Goal: Task Accomplishment & Management: Use online tool/utility

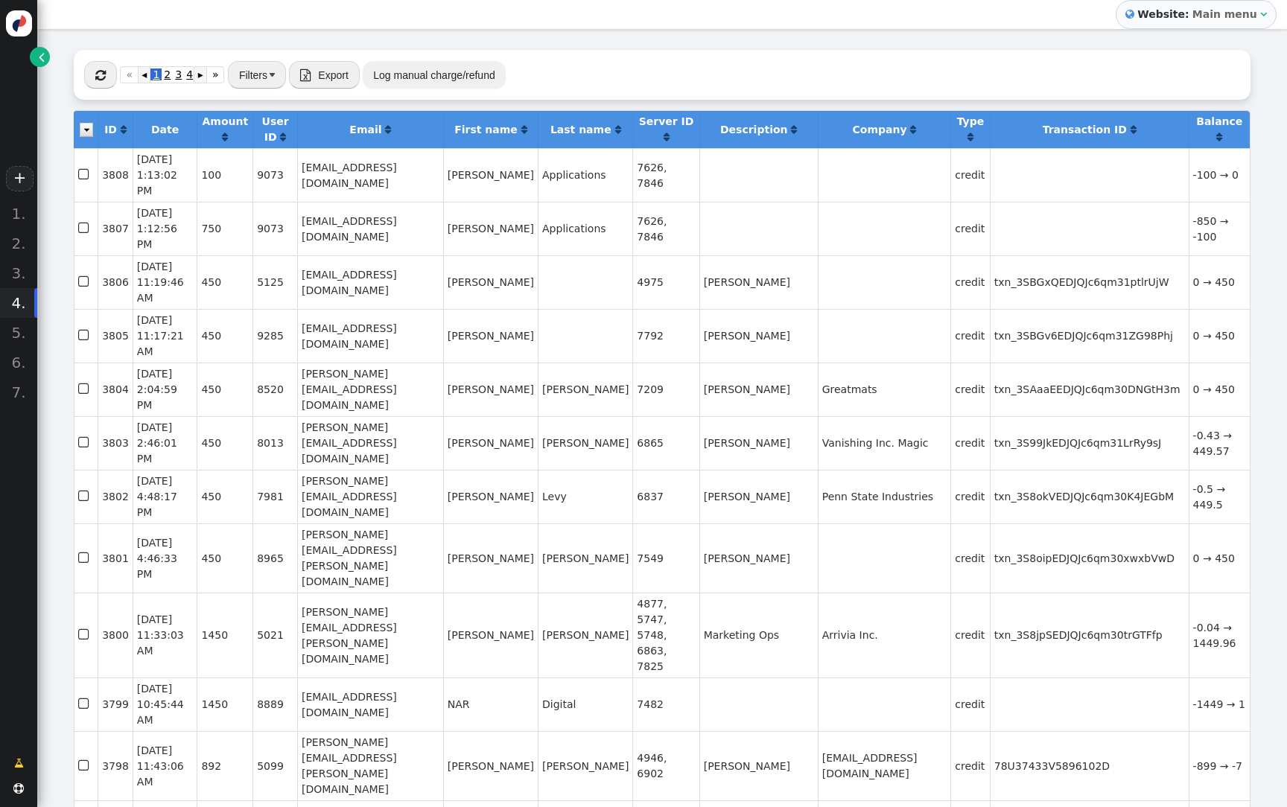
click at [43, 58] on span "" at bounding box center [42, 57] width 6 height 16
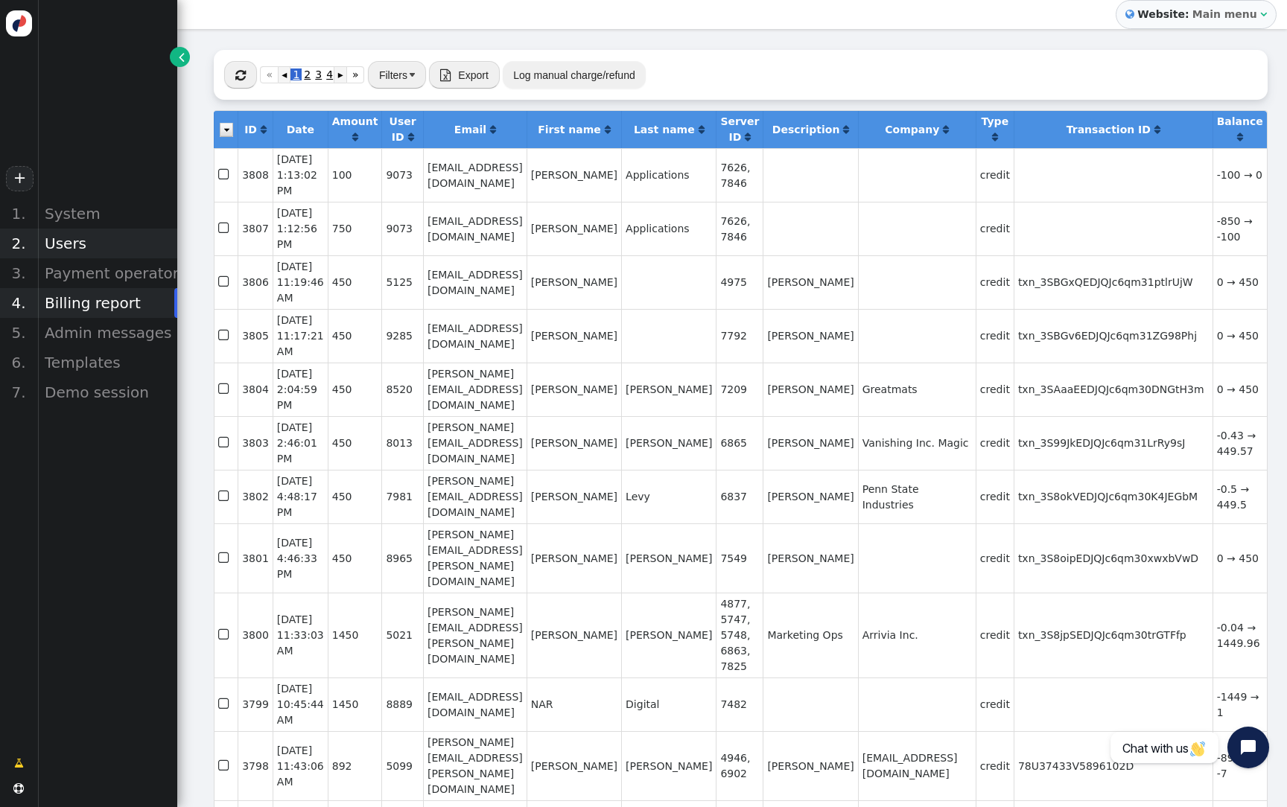
click at [69, 238] on div "Users" at bounding box center [107, 244] width 140 height 30
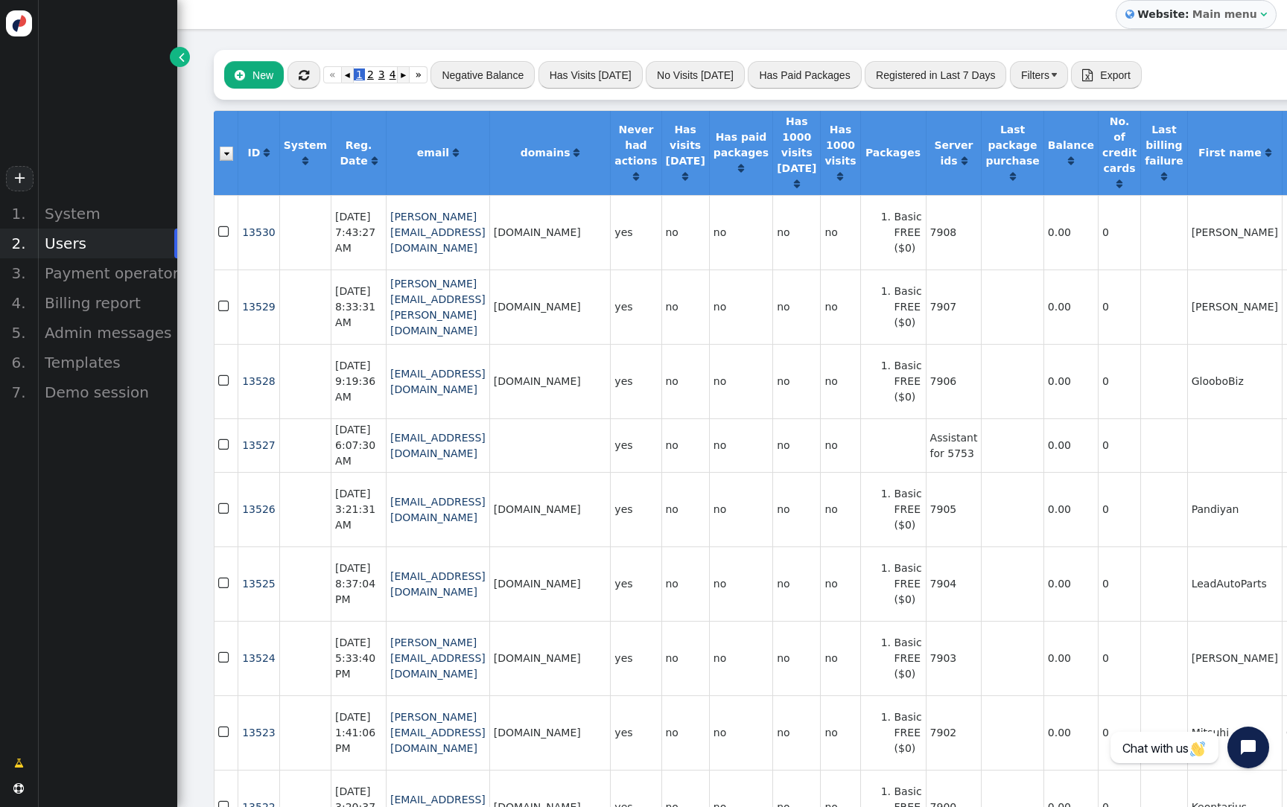
click at [472, 76] on button "Negative Balance" at bounding box center [483, 74] width 104 height 27
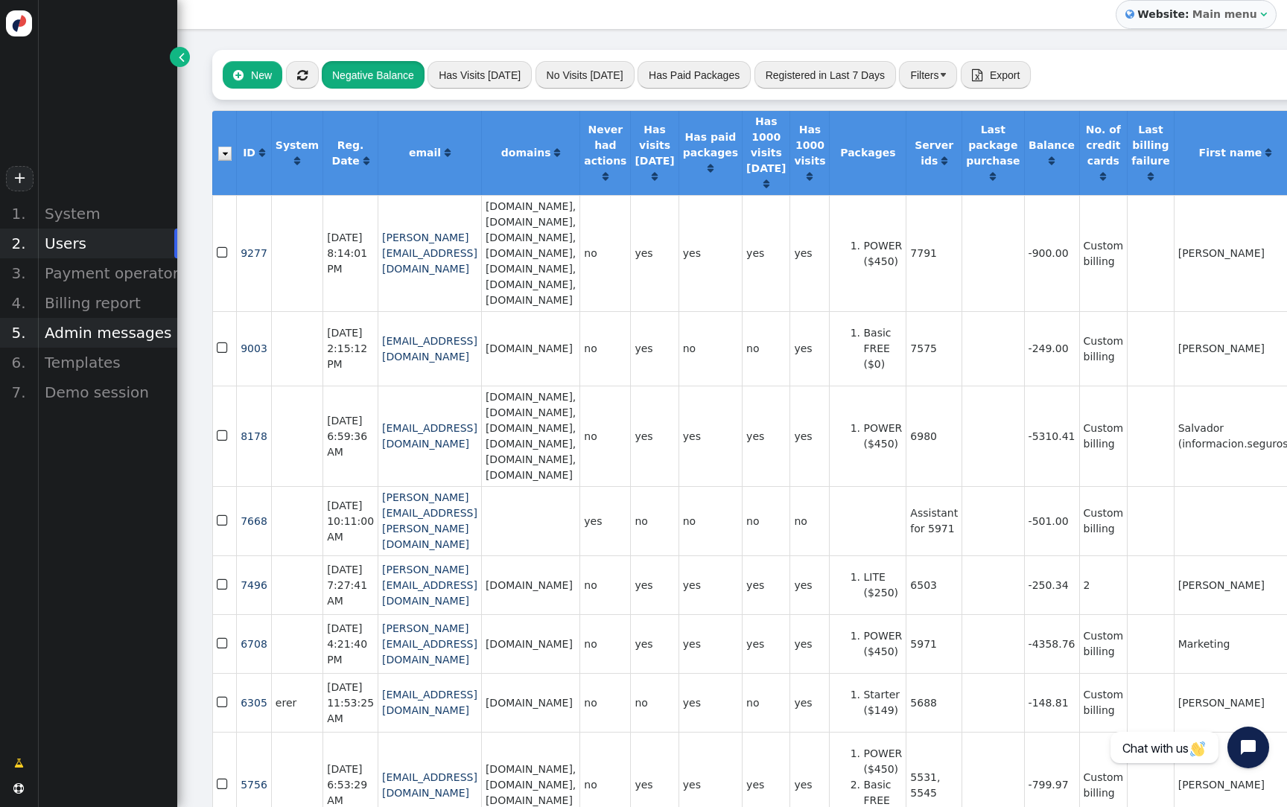
scroll to position [0, 1]
click at [134, 308] on div "Billing report" at bounding box center [107, 303] width 140 height 30
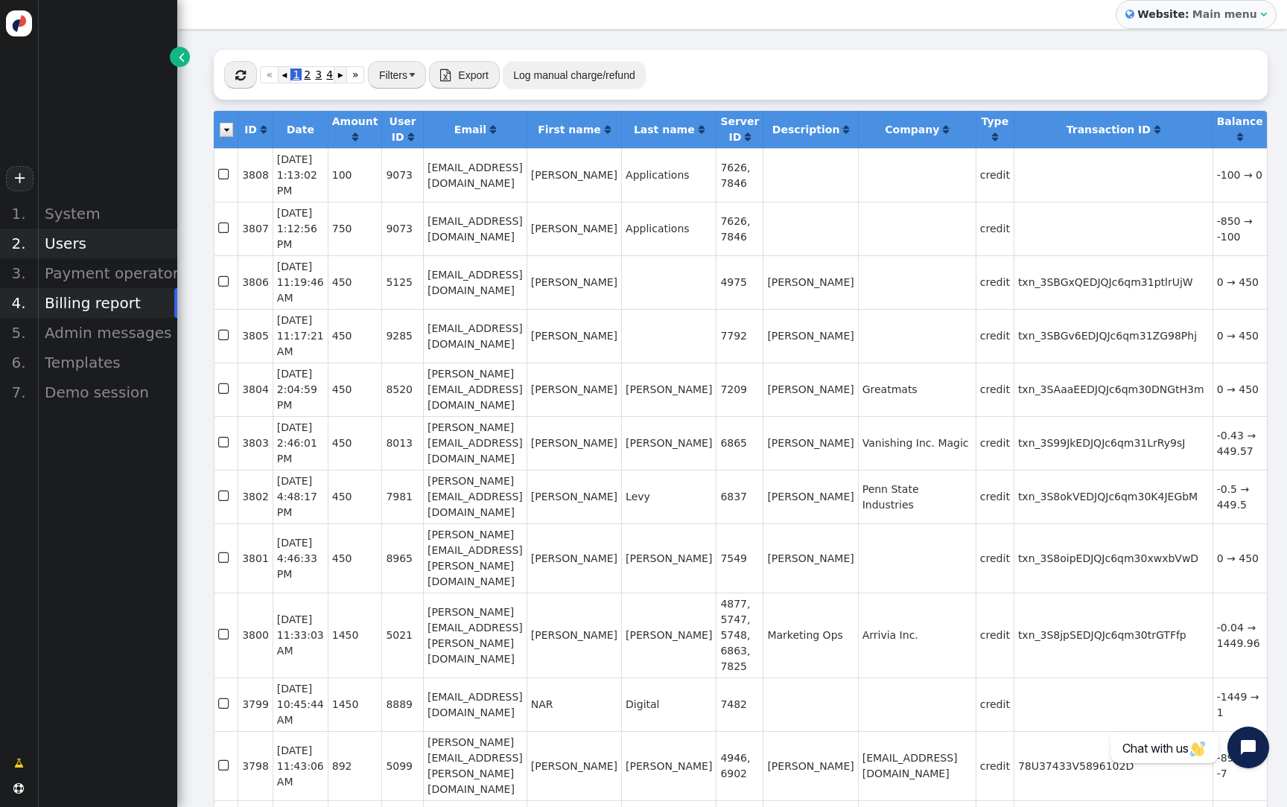
click at [91, 253] on div "Users" at bounding box center [107, 244] width 140 height 30
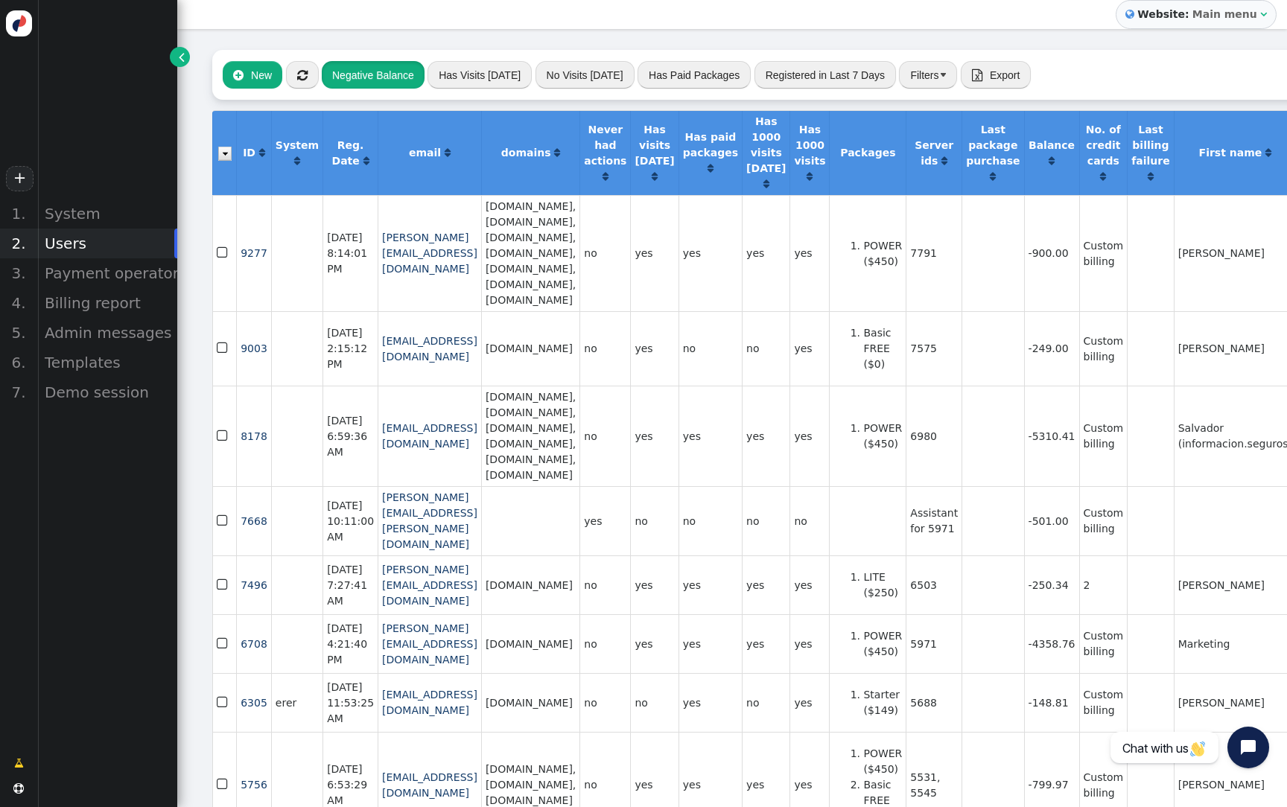
click at [332, 83] on button "Negative Balance" at bounding box center [373, 74] width 103 height 27
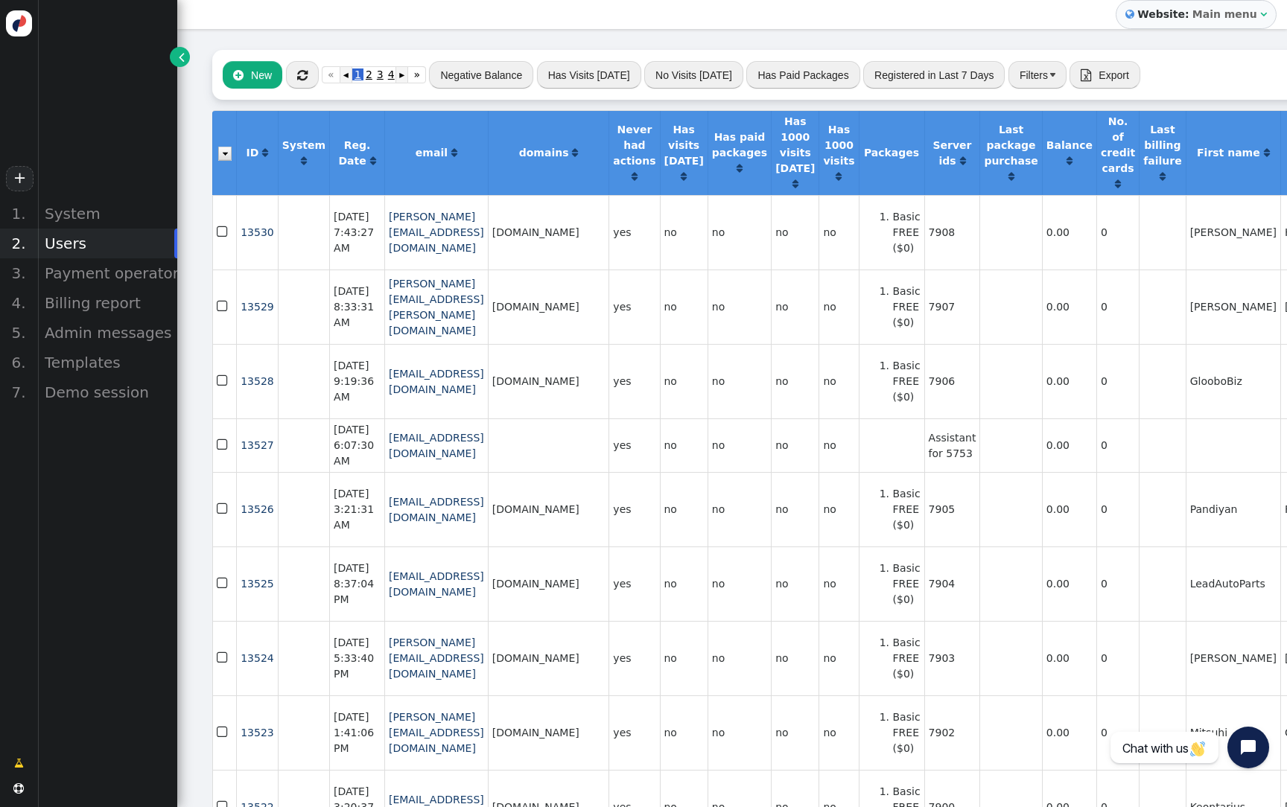
click at [305, 83] on button "" at bounding box center [302, 74] width 33 height 27
click at [303, 80] on span "" at bounding box center [302, 75] width 10 height 12
